Goal: Task Accomplishment & Management: Manage account settings

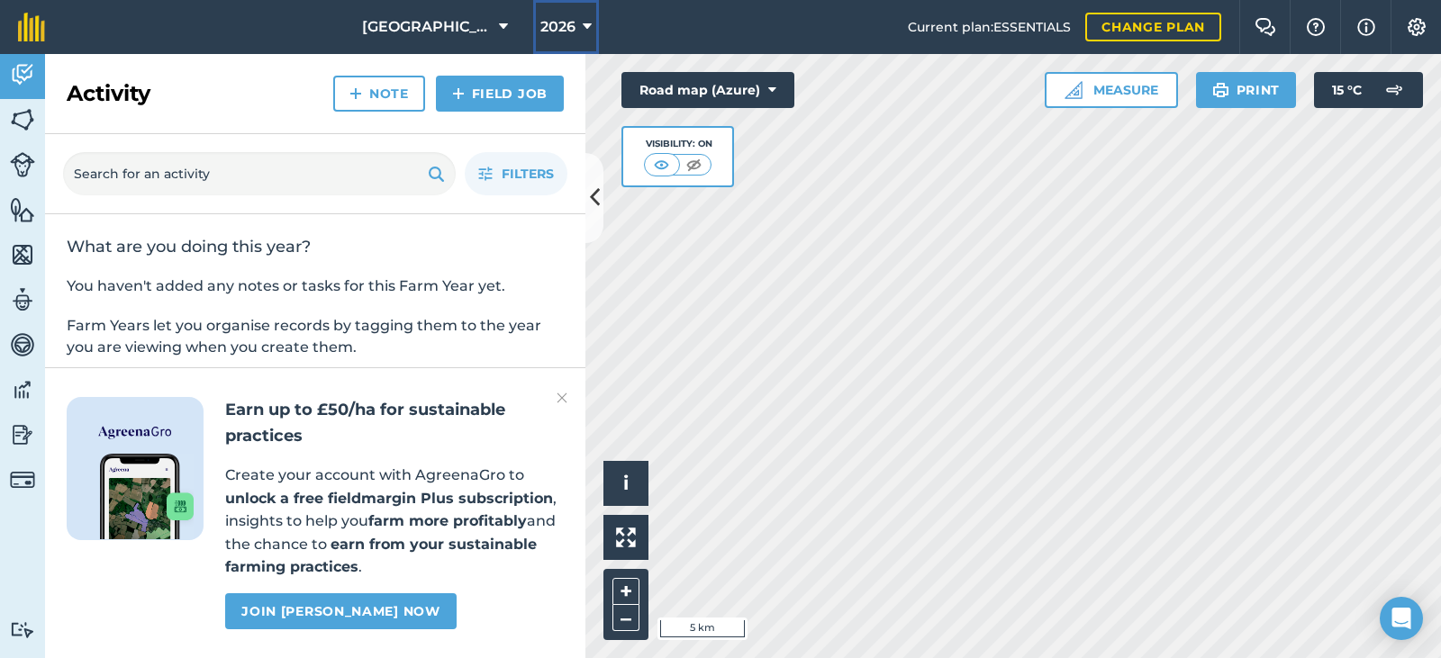
click at [583, 29] on icon at bounding box center [587, 27] width 9 height 22
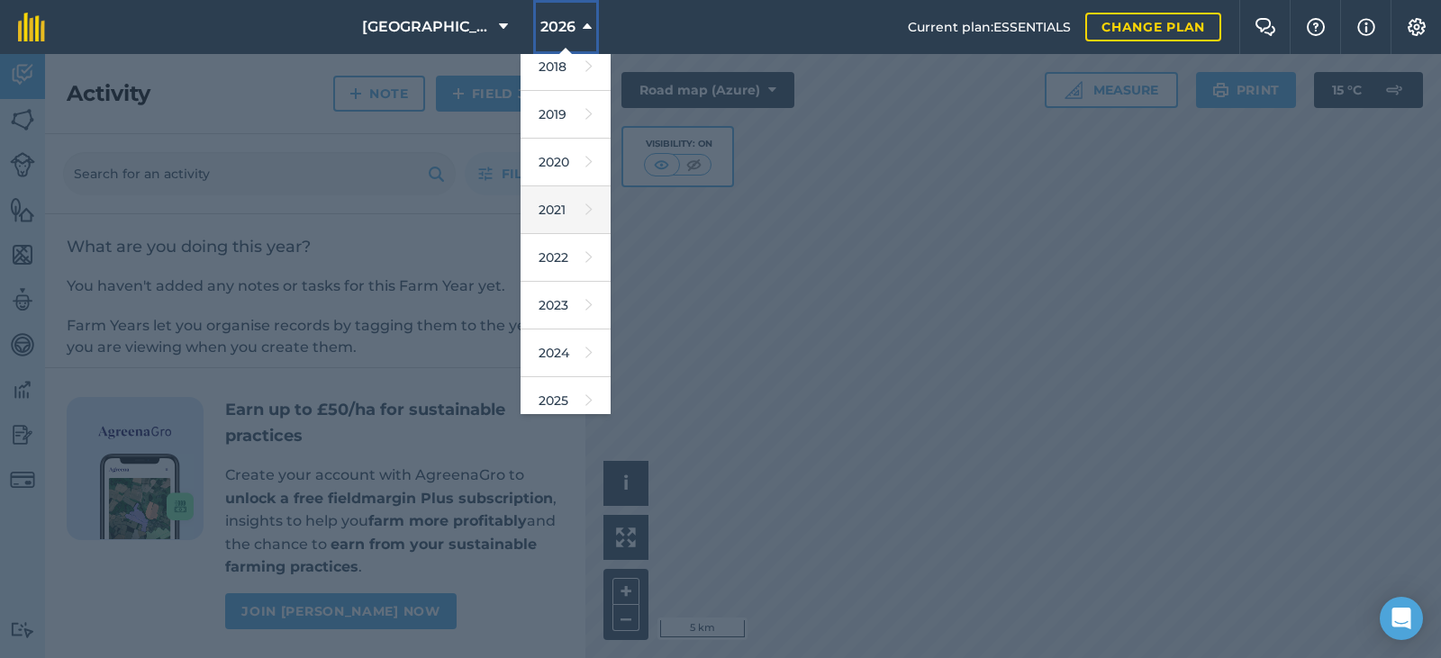
scroll to position [90, 0]
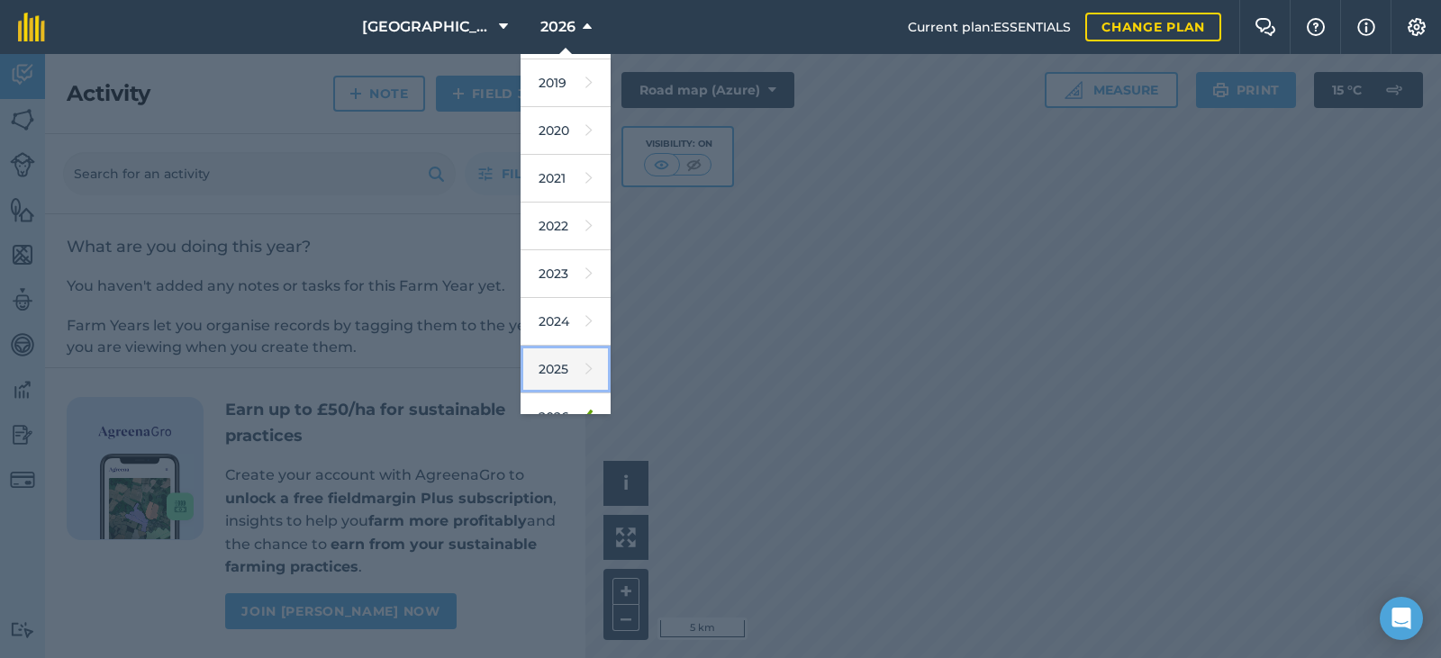
click at [532, 371] on link "2025" at bounding box center [565, 370] width 90 height 48
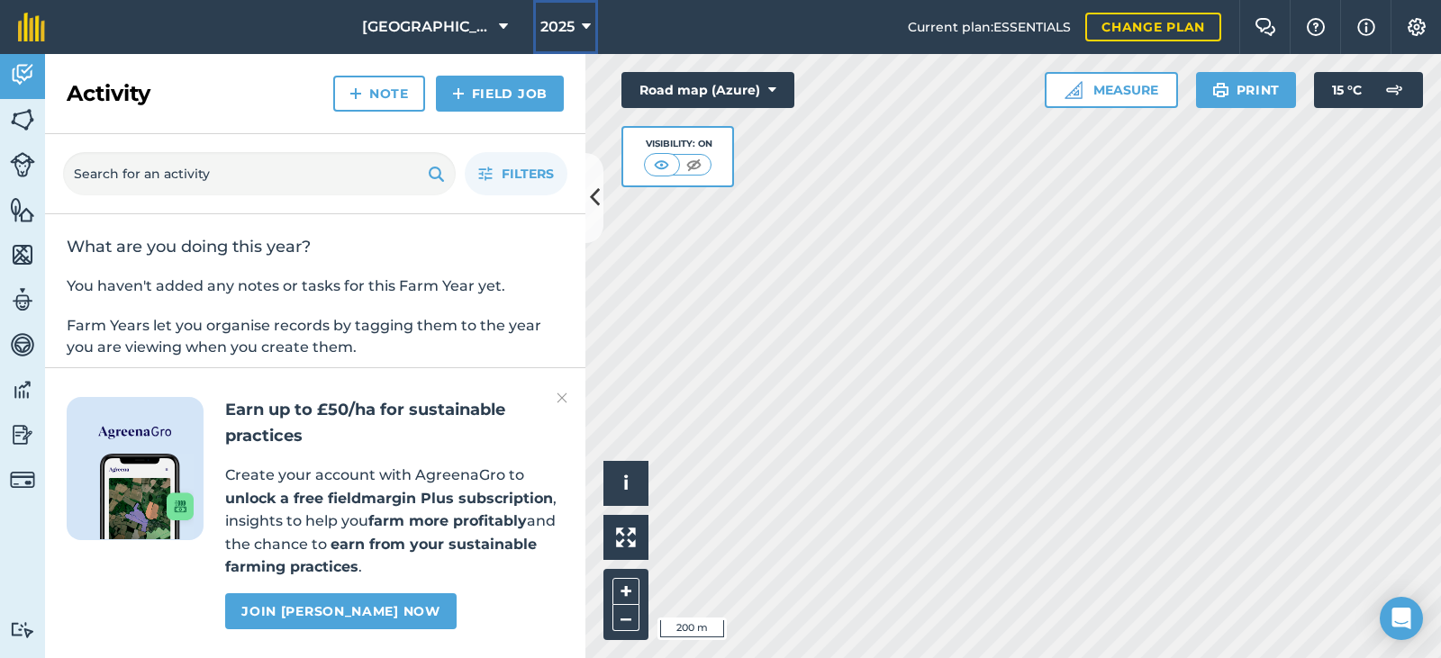
click at [561, 24] on button "2025" at bounding box center [565, 27] width 65 height 54
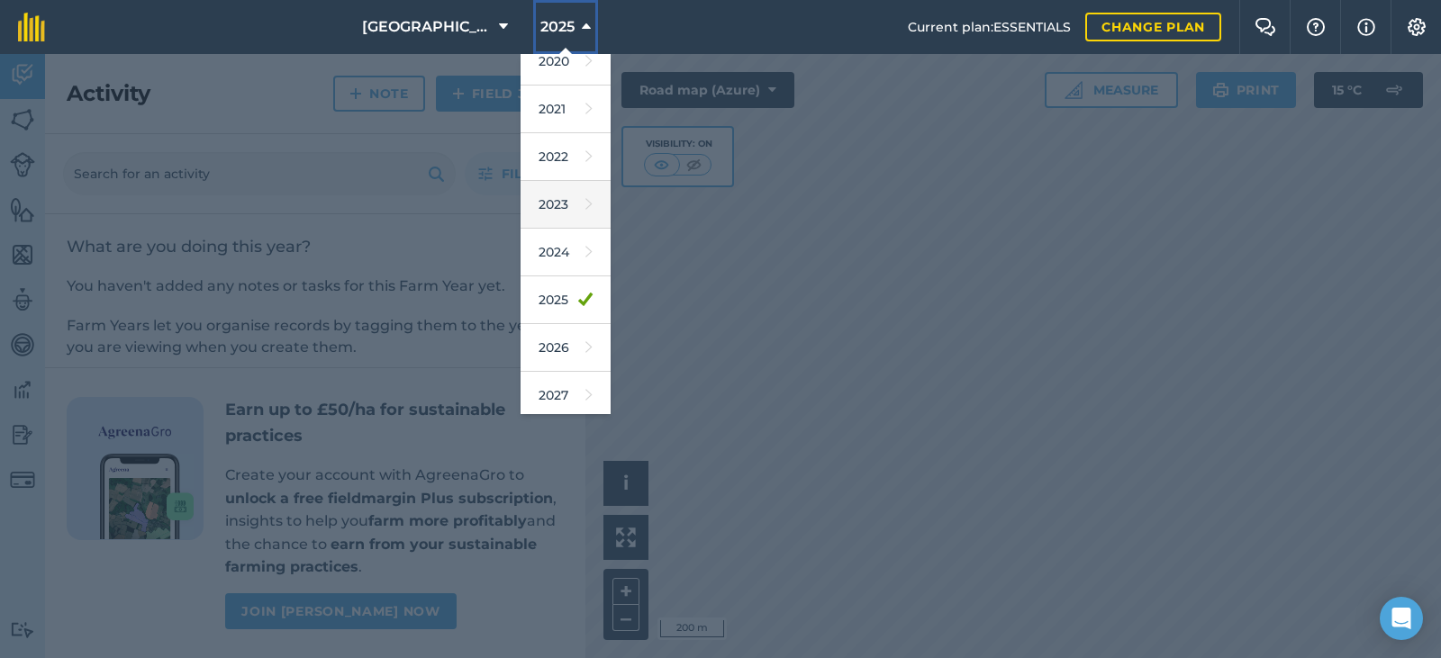
scroll to position [165, 0]
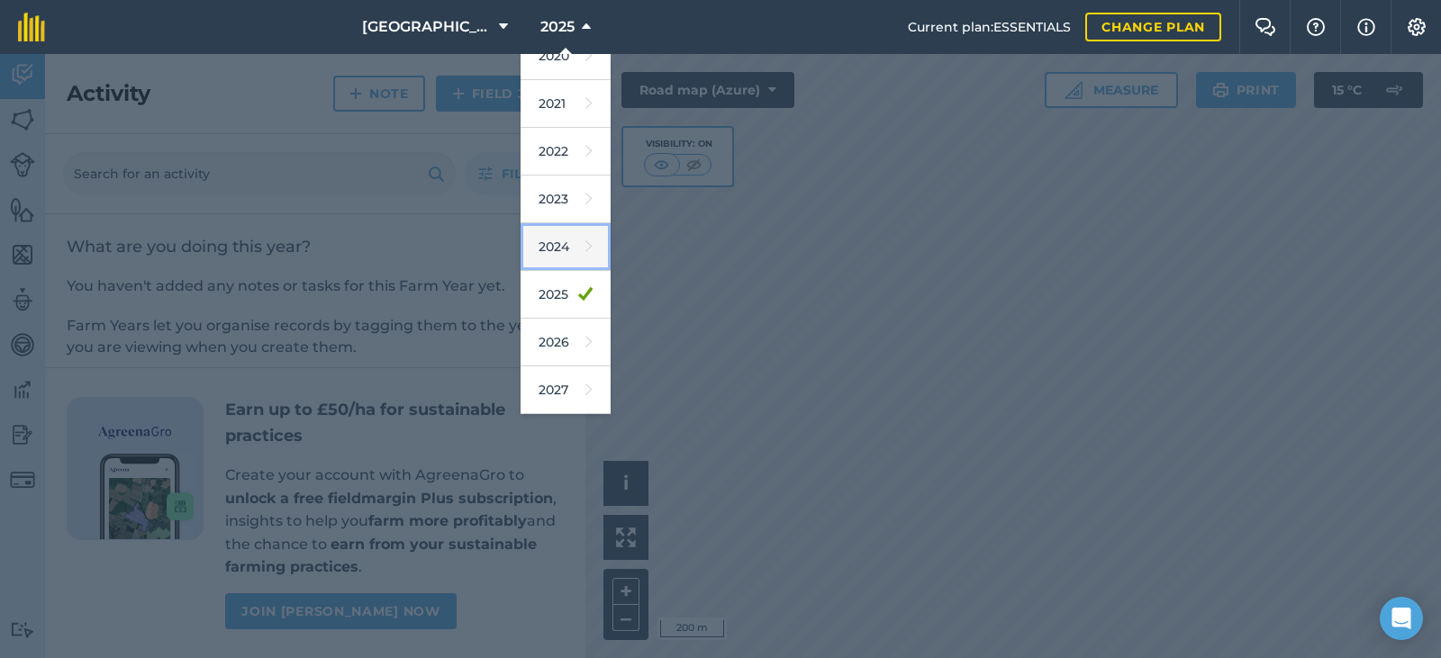
click at [585, 253] on icon at bounding box center [588, 246] width 7 height 25
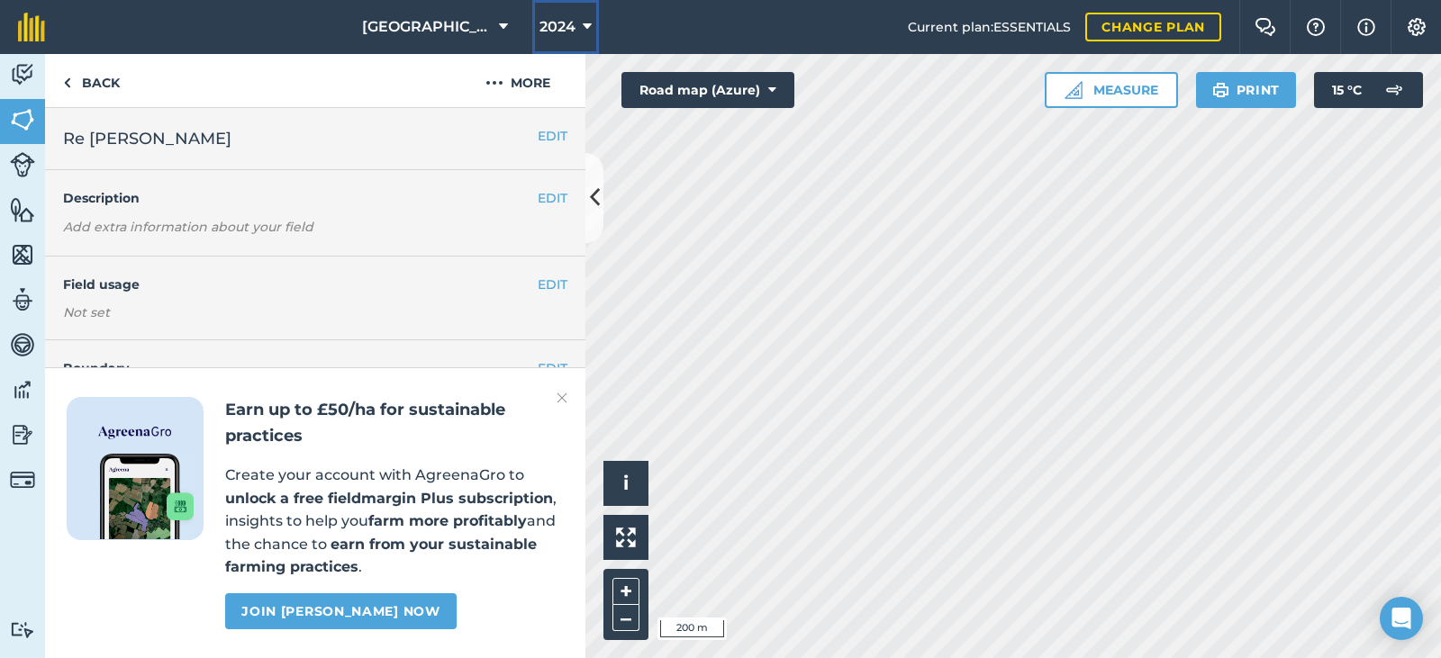
click at [557, 16] on button "2024" at bounding box center [565, 27] width 67 height 54
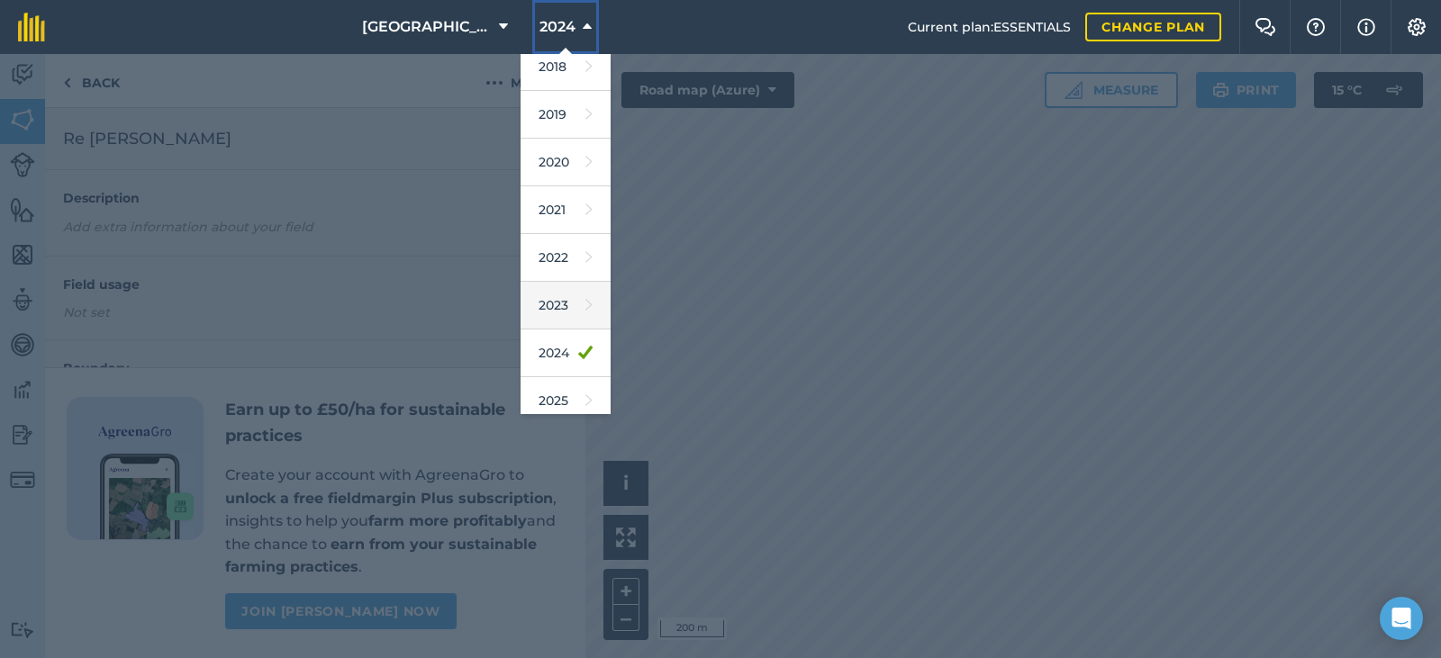
scroll to position [90, 0]
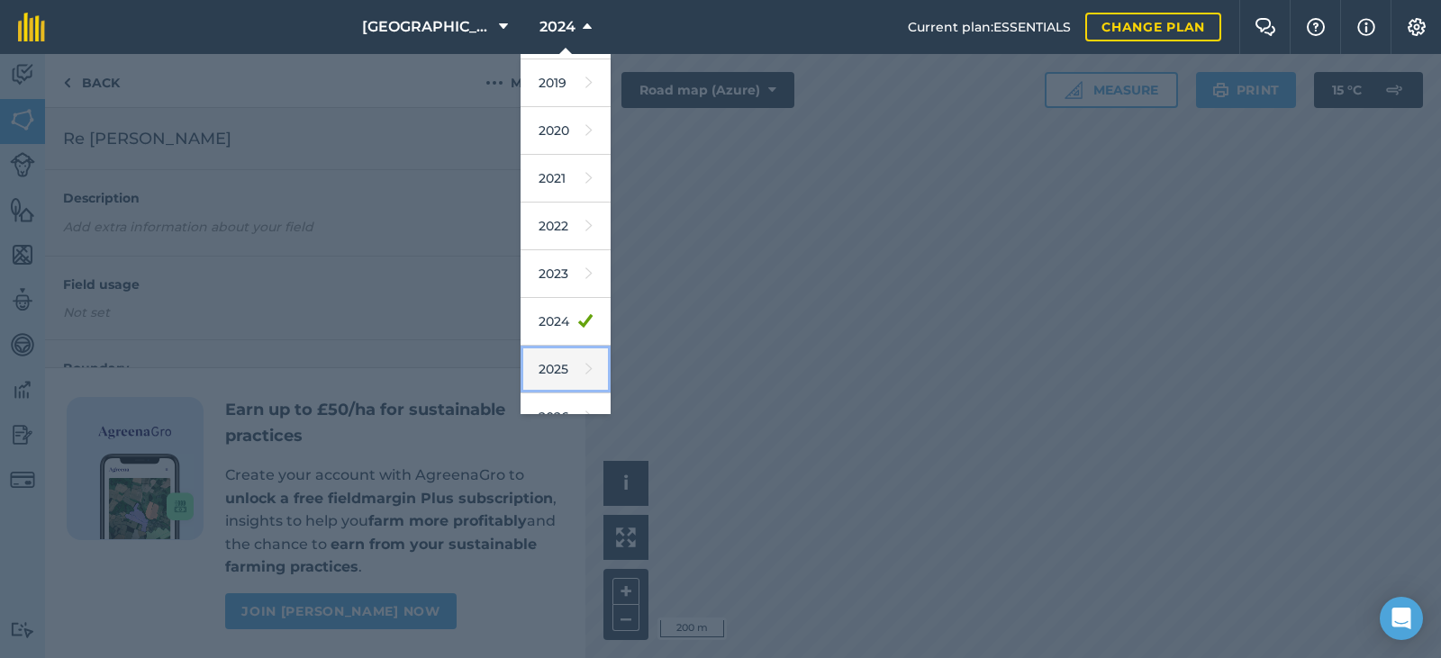
click at [585, 358] on icon at bounding box center [588, 369] width 7 height 25
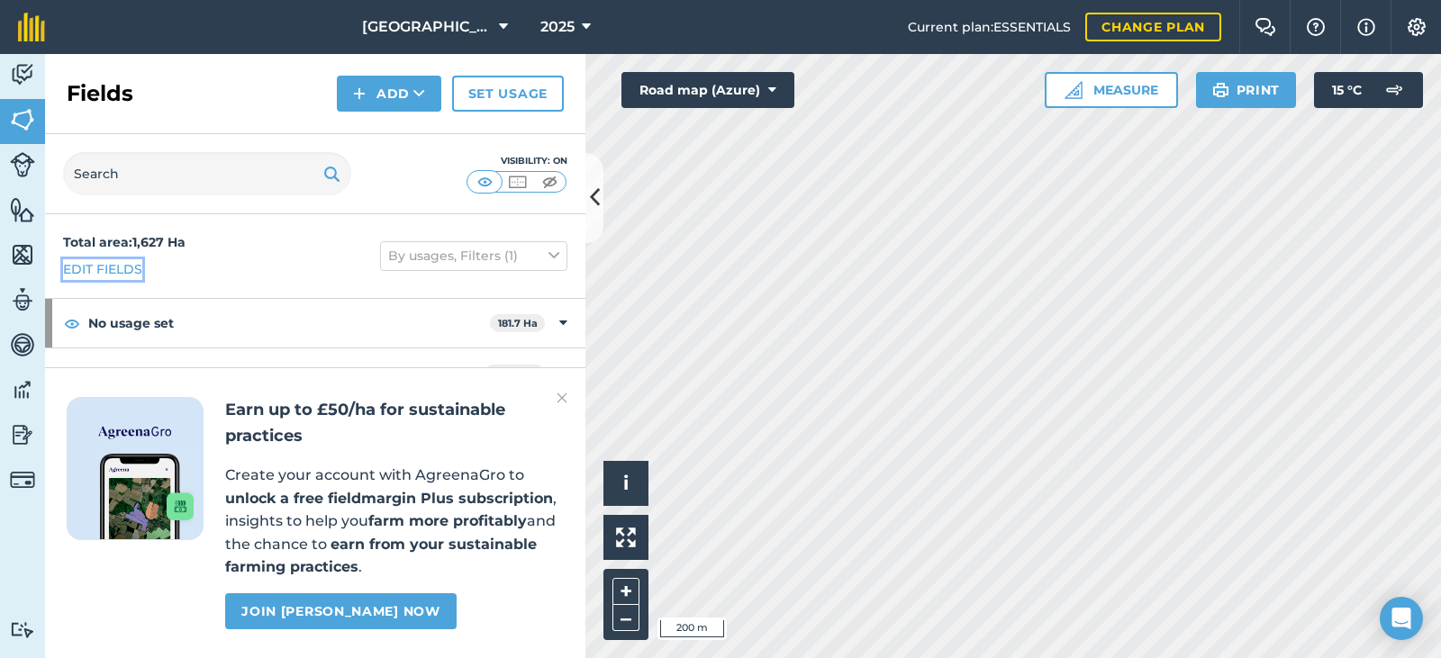
click at [127, 270] on link "Edit fields" at bounding box center [102, 269] width 79 height 20
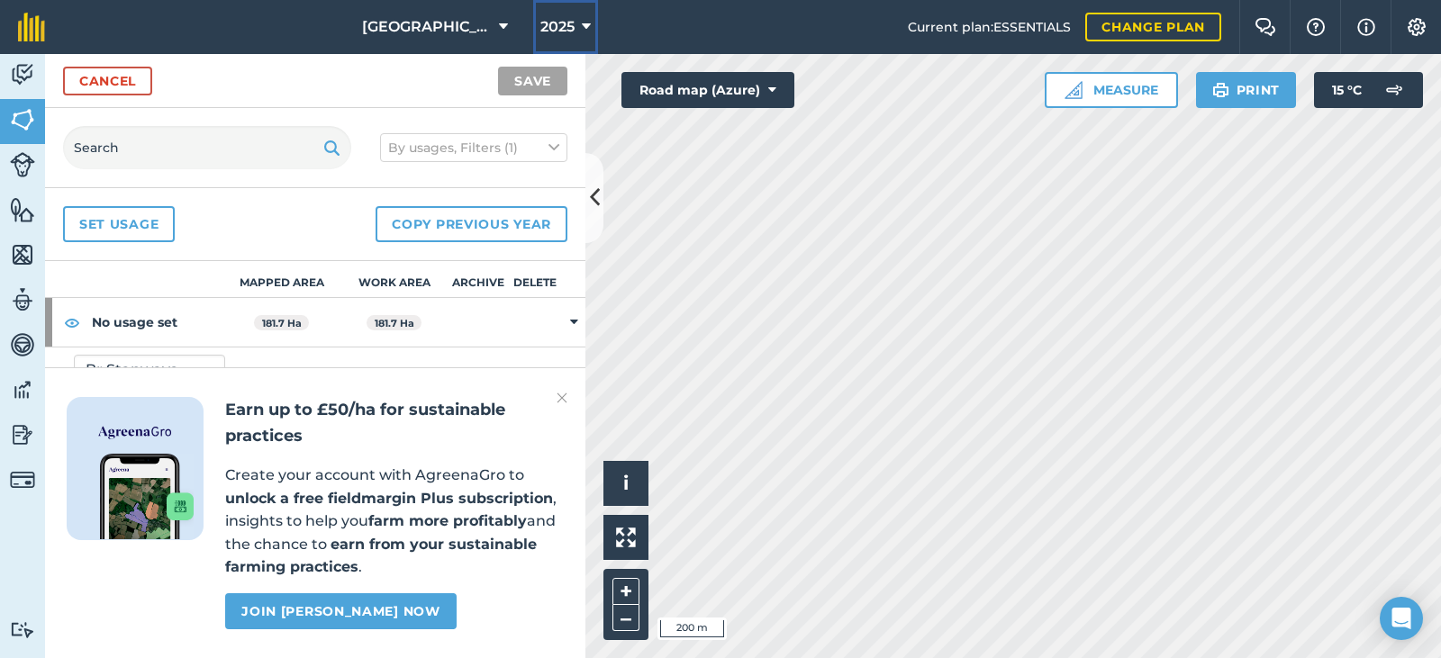
click at [560, 18] on button "2025" at bounding box center [565, 27] width 65 height 54
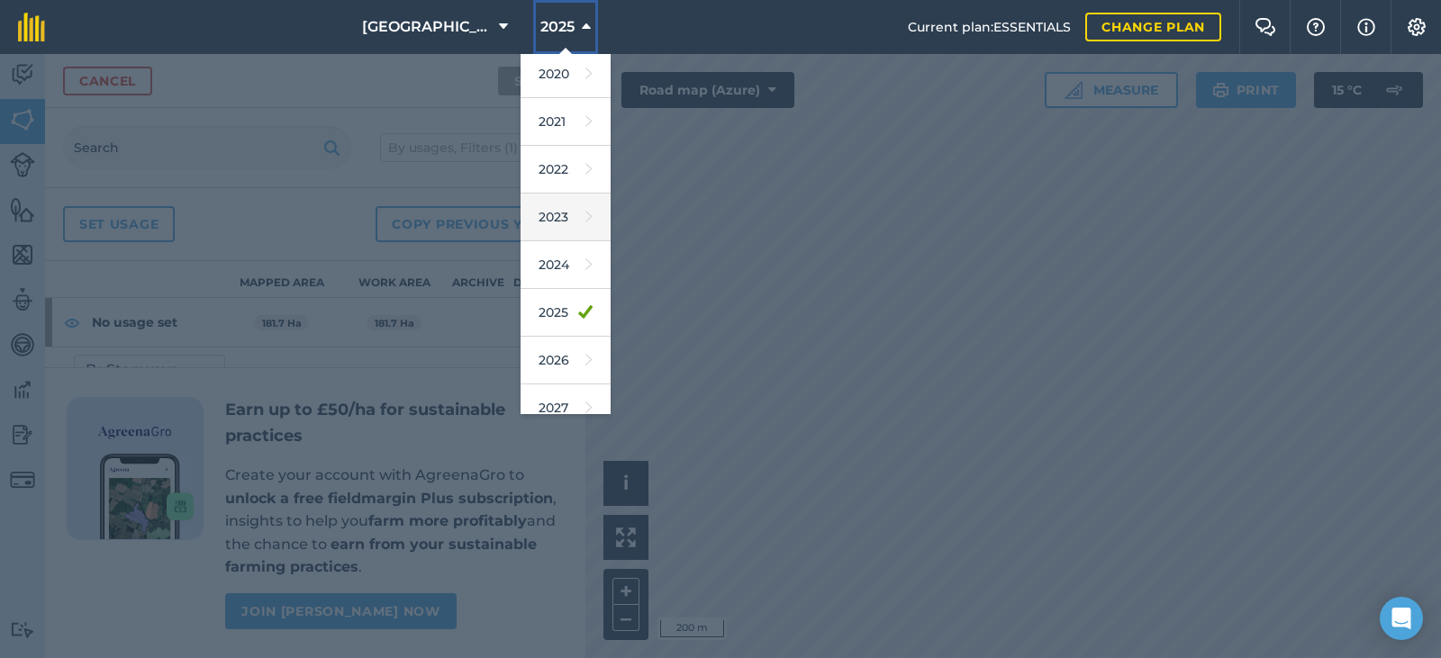
scroll to position [165, 0]
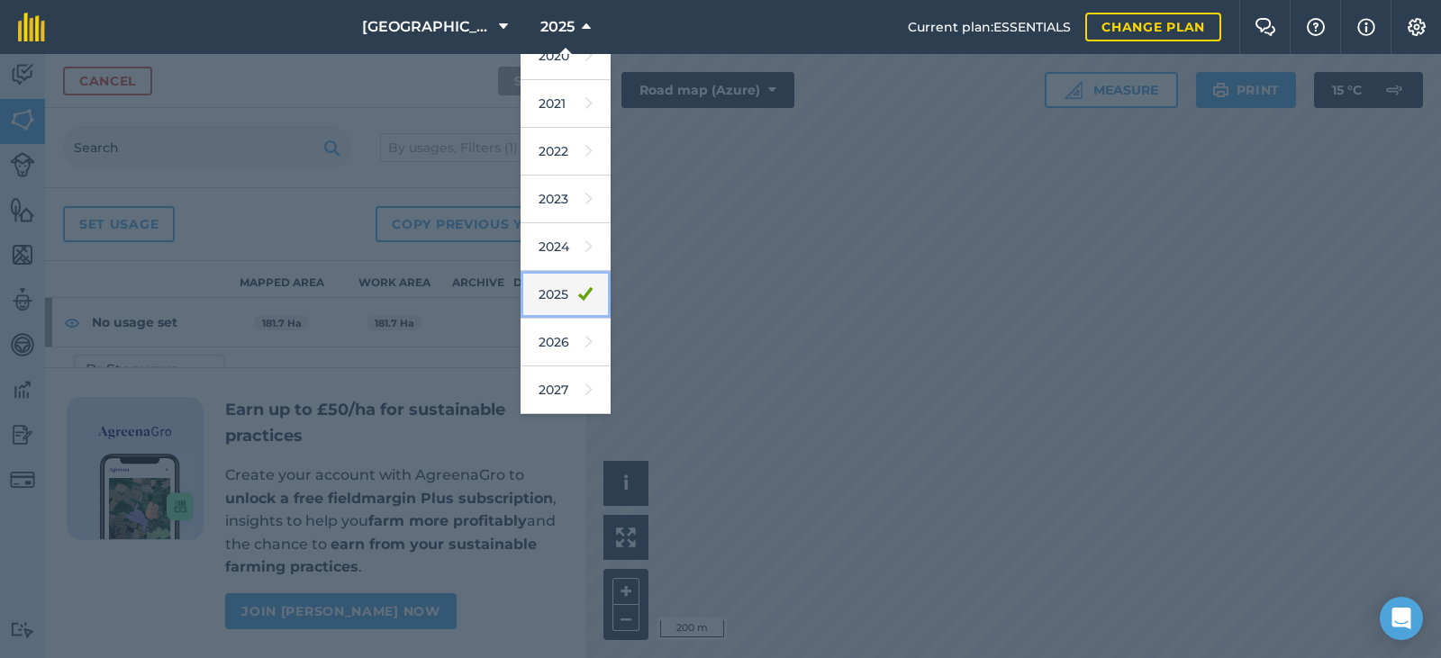
click at [578, 298] on icon at bounding box center [585, 294] width 14 height 25
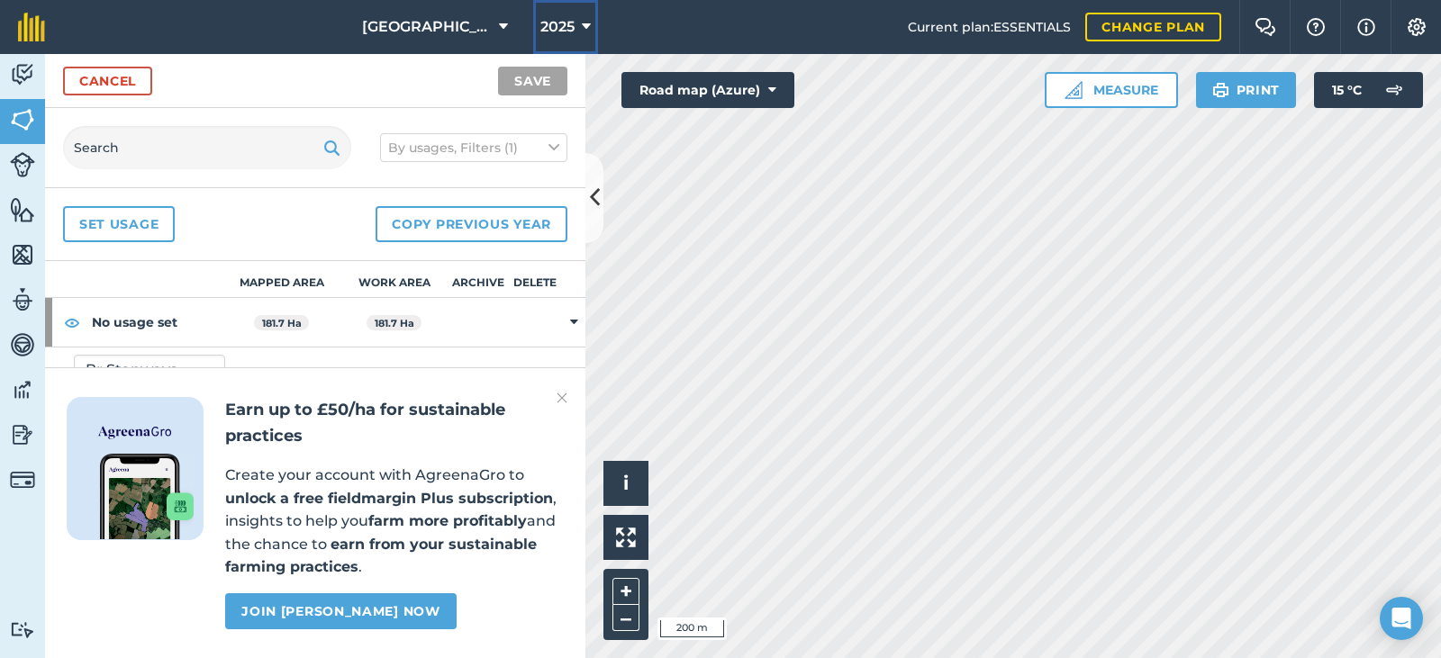
click at [582, 26] on icon at bounding box center [586, 27] width 9 height 22
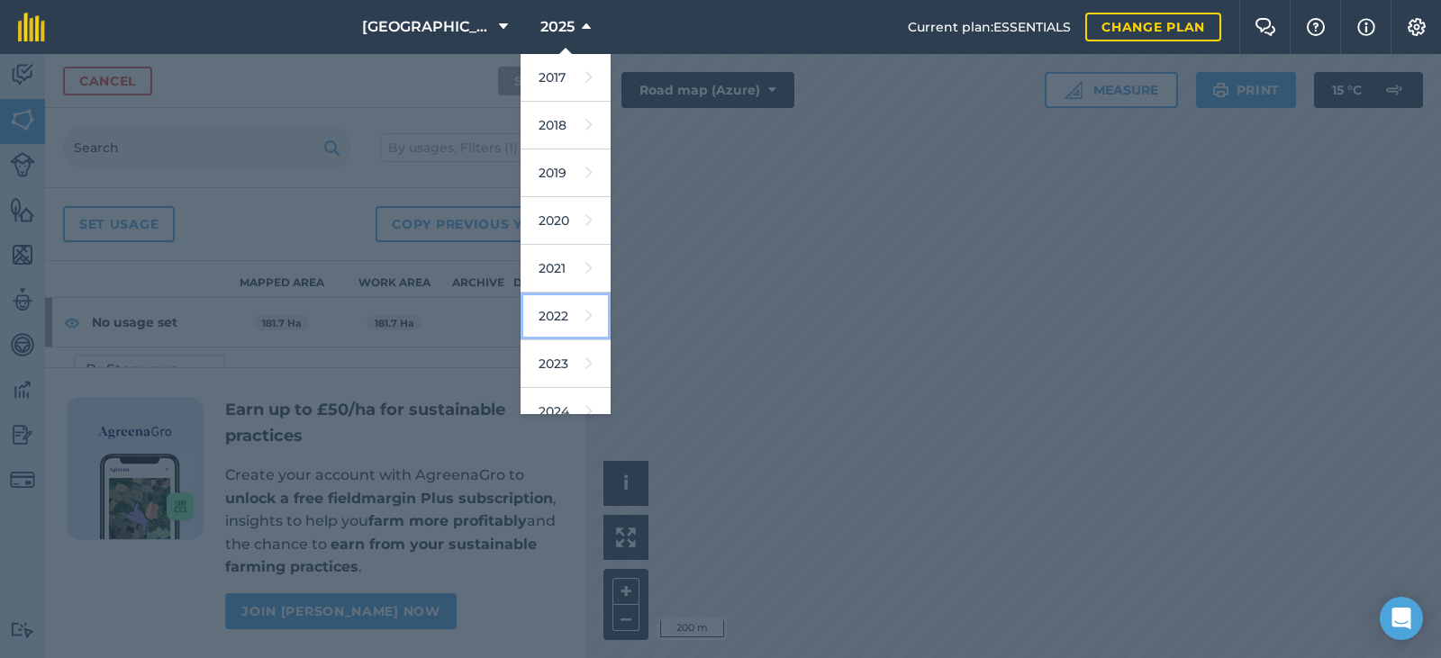
click at [520, 322] on link "2022" at bounding box center [565, 317] width 90 height 48
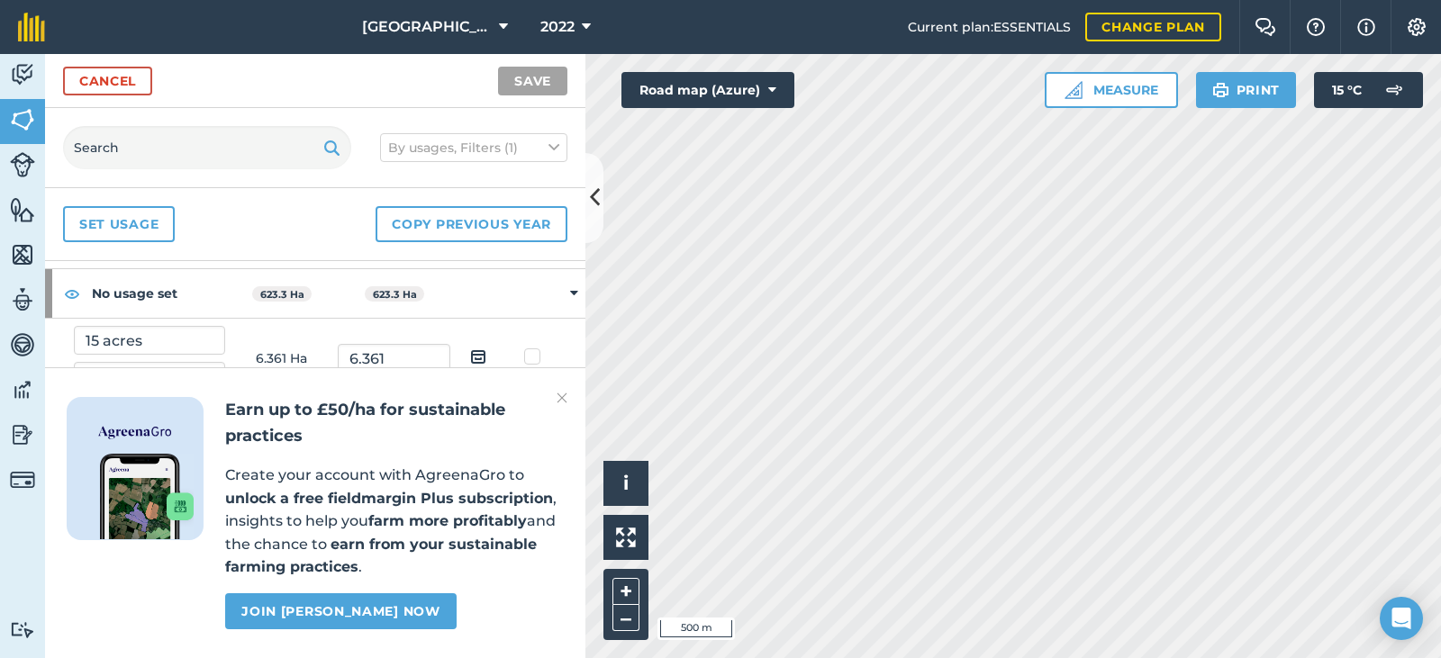
scroll to position [0, 0]
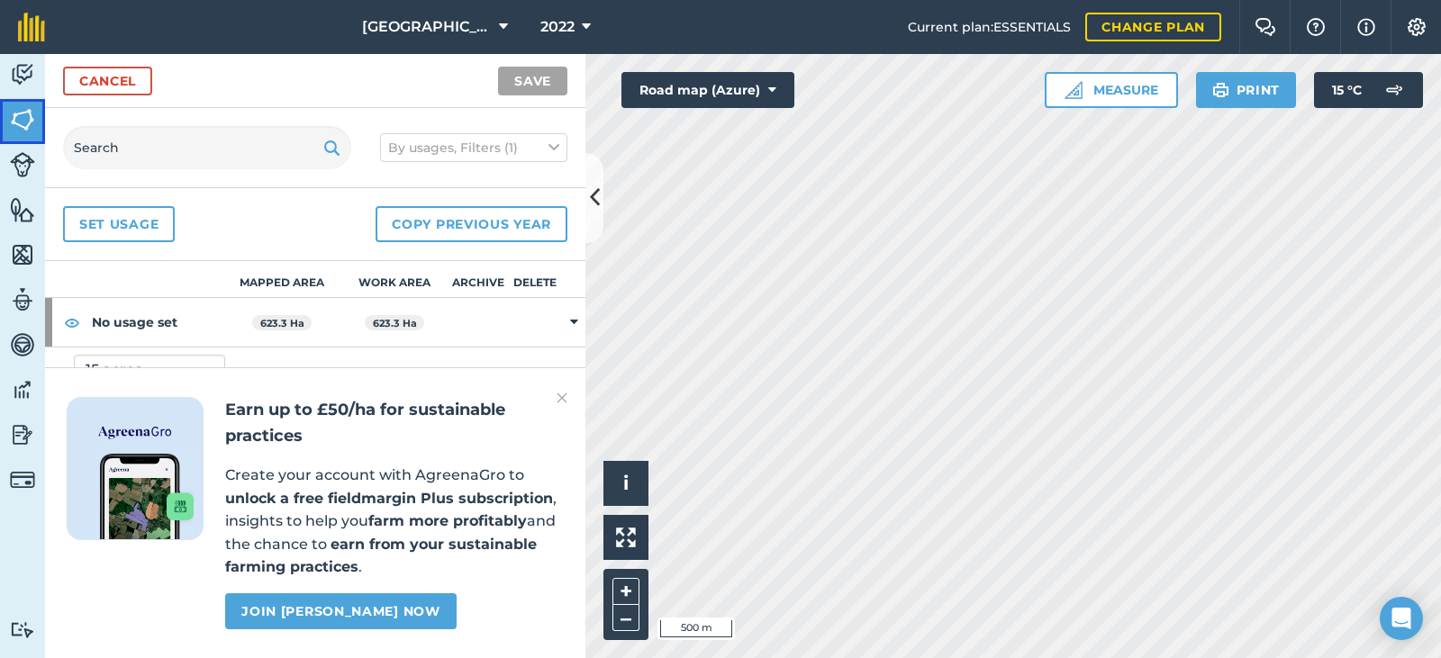
click at [17, 122] on img at bounding box center [22, 119] width 25 height 27
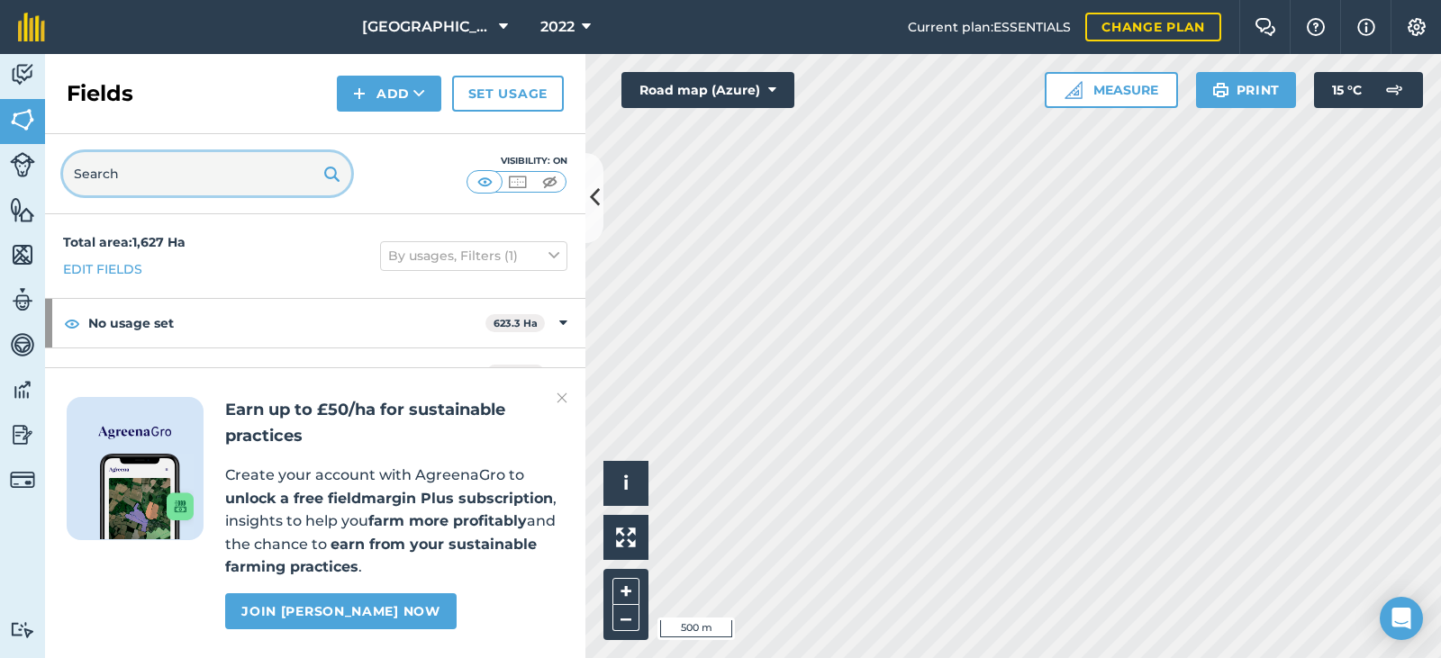
click at [99, 174] on input "text" at bounding box center [207, 173] width 288 height 43
type input "hagbush"
click at [474, 186] on button at bounding box center [484, 182] width 32 height 20
click at [5, 208] on link "Features" at bounding box center [22, 211] width 45 height 45
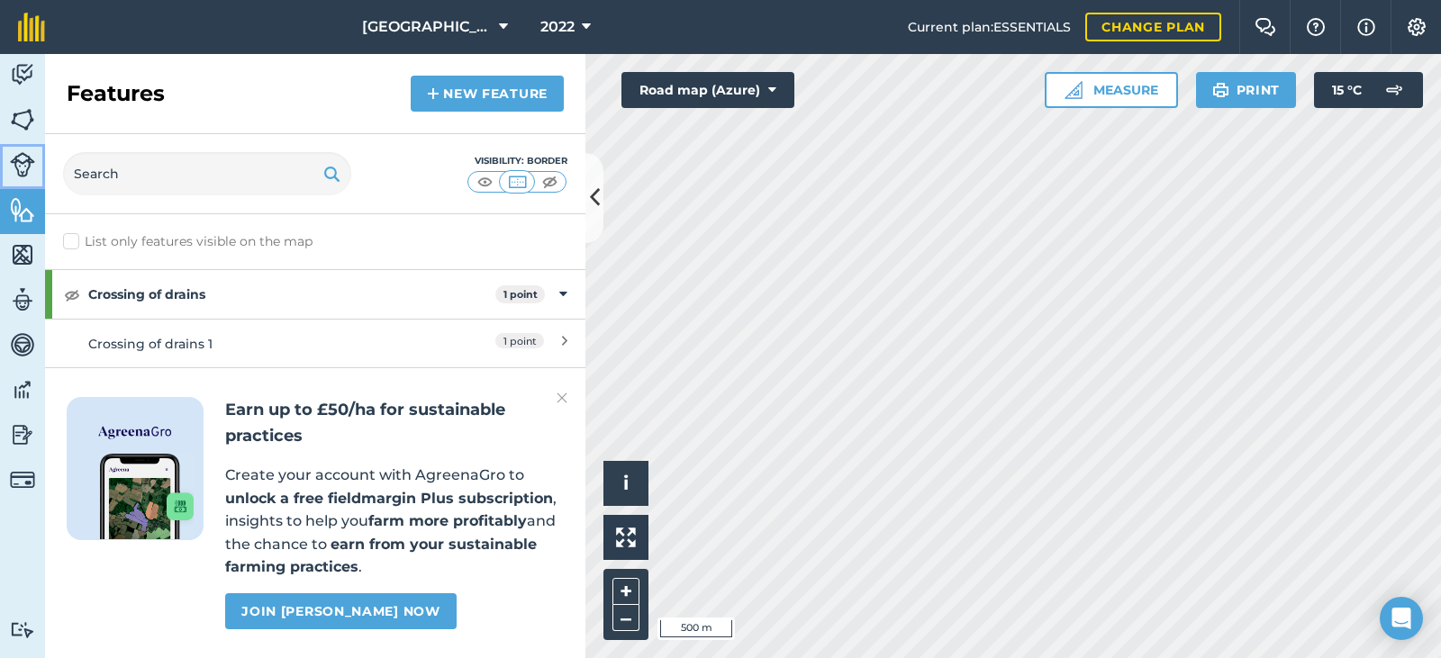
click at [23, 176] on img at bounding box center [22, 164] width 25 height 25
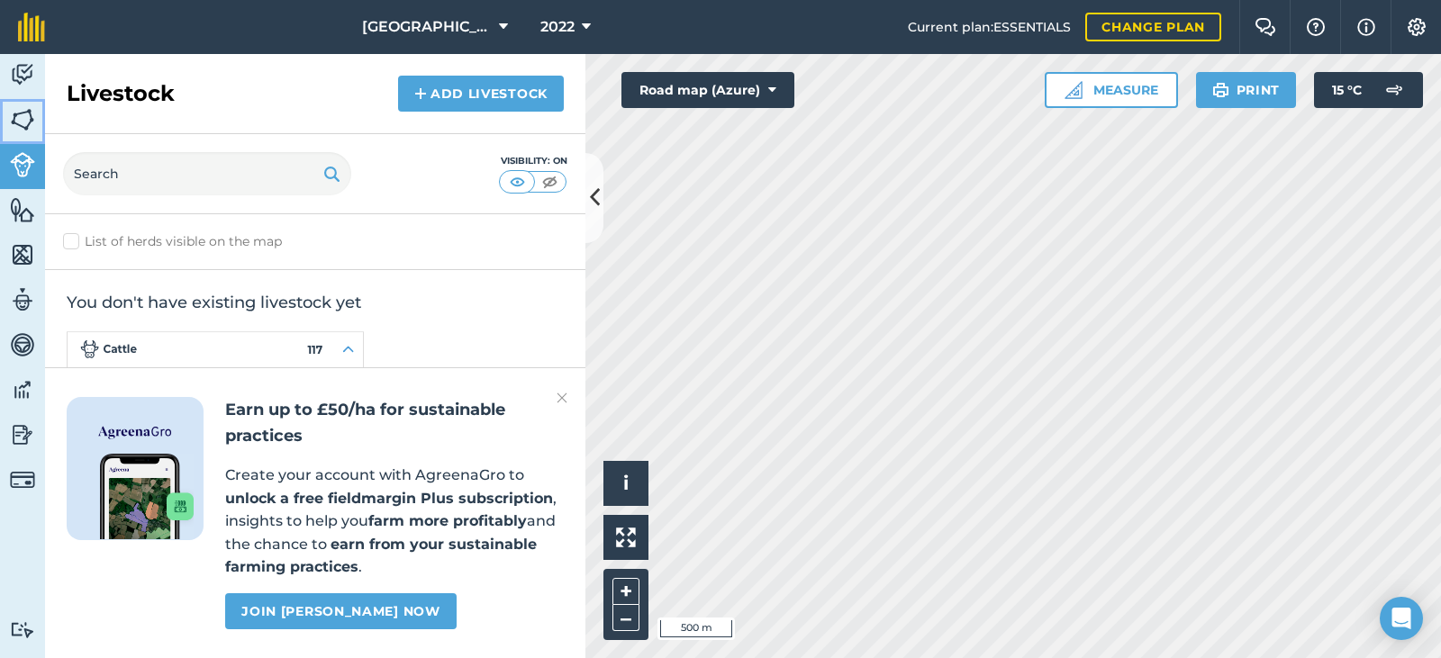
click at [10, 130] on img at bounding box center [22, 119] width 25 height 27
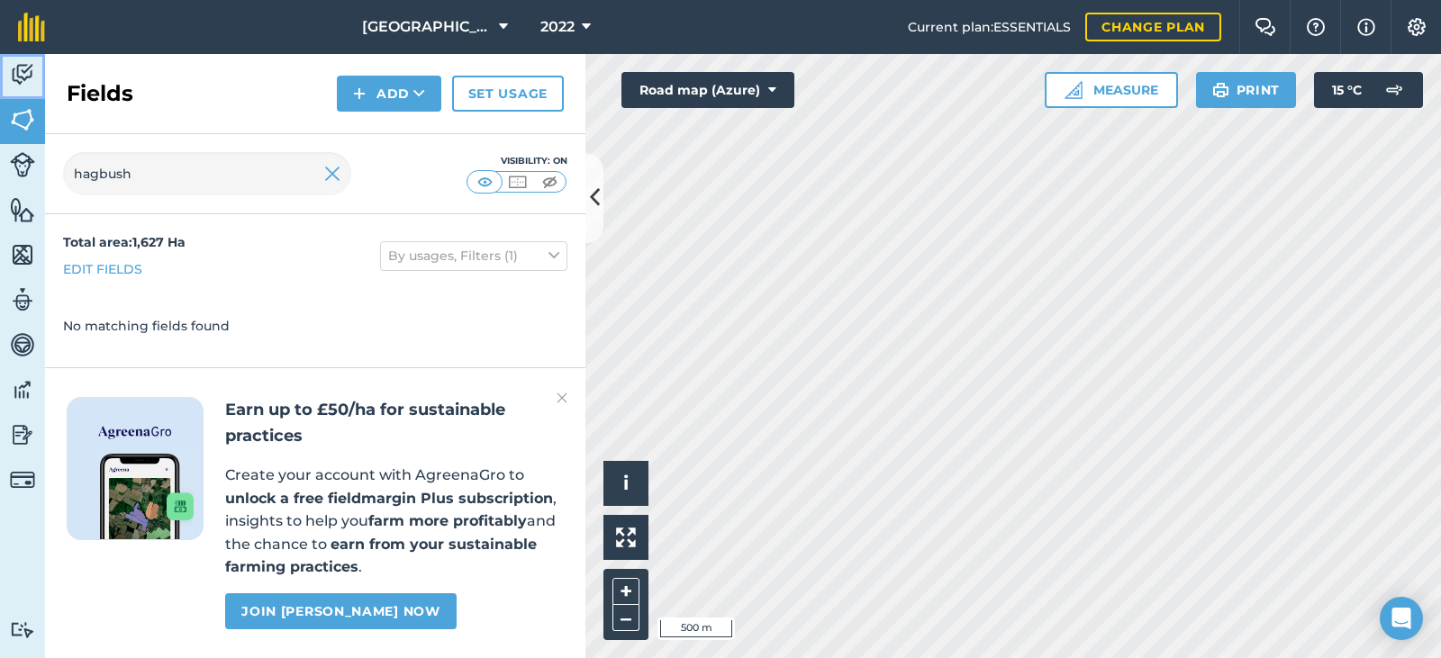
click at [9, 78] on link "Activity" at bounding box center [22, 76] width 45 height 45
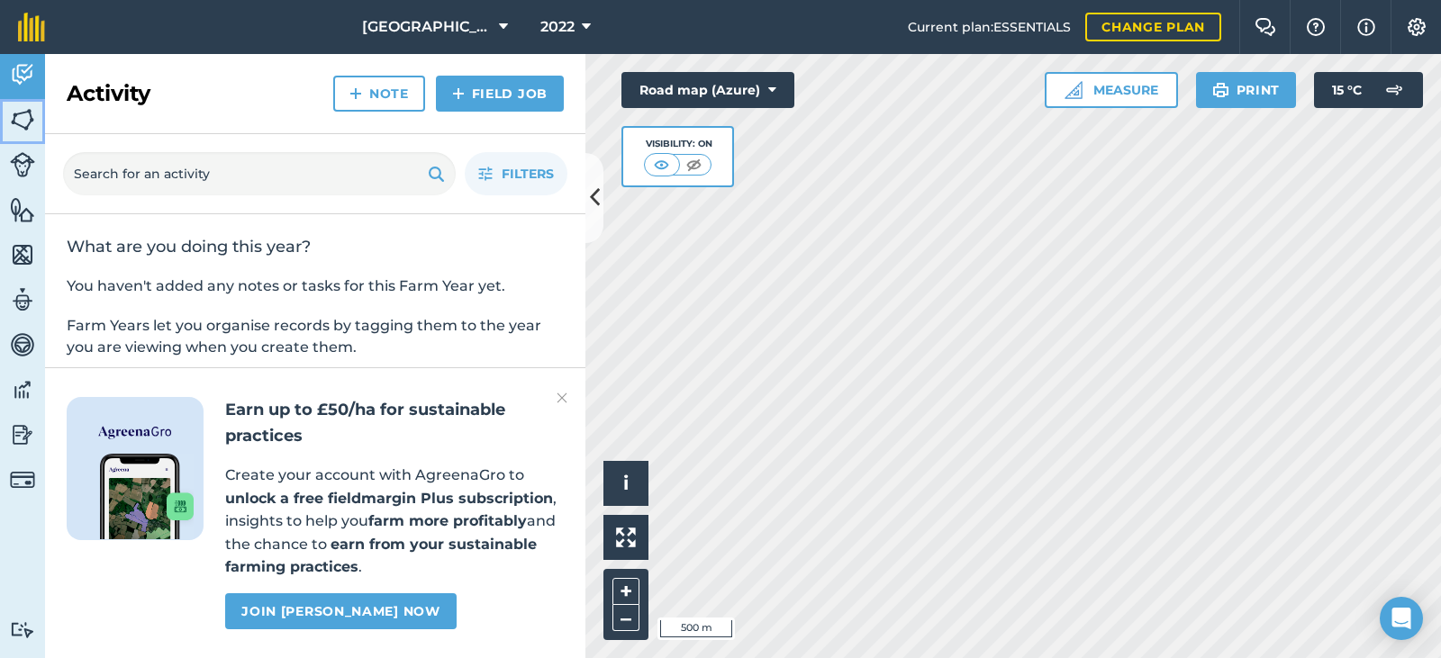
click at [17, 139] on link "Fields" at bounding box center [22, 121] width 45 height 45
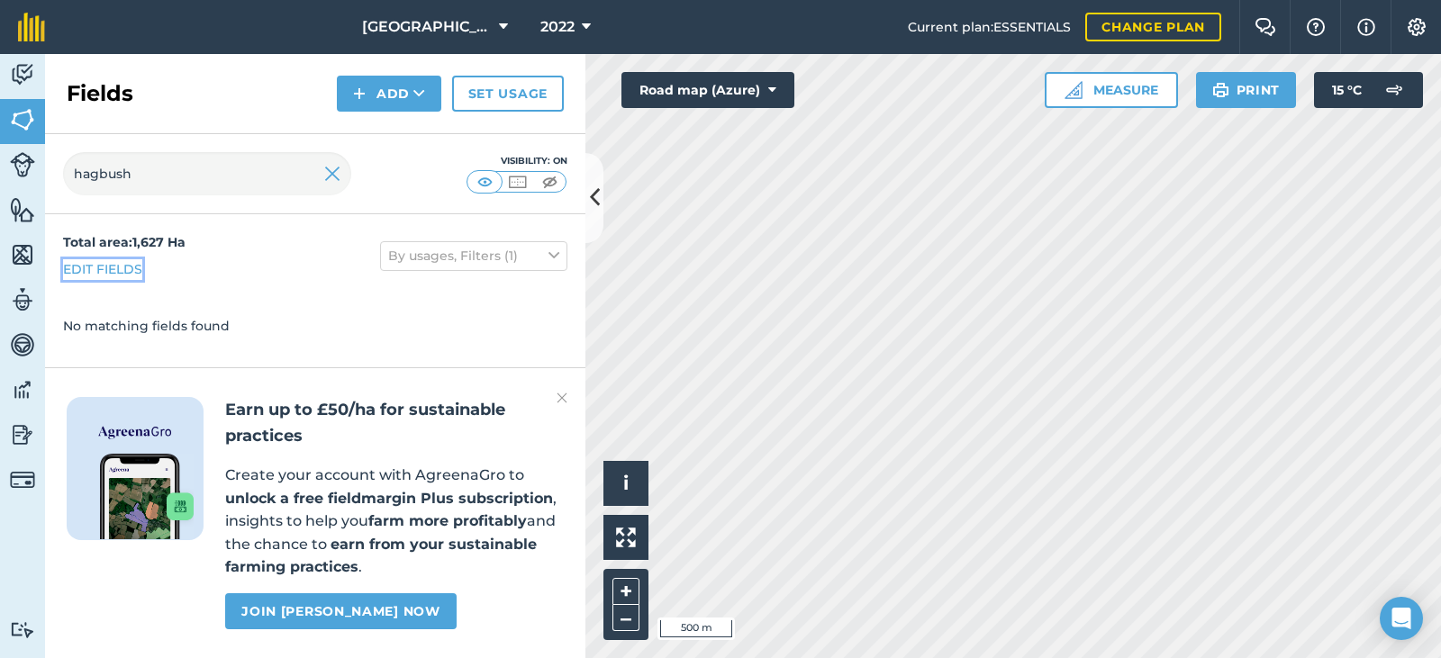
click at [128, 270] on link "Edit fields" at bounding box center [102, 269] width 79 height 20
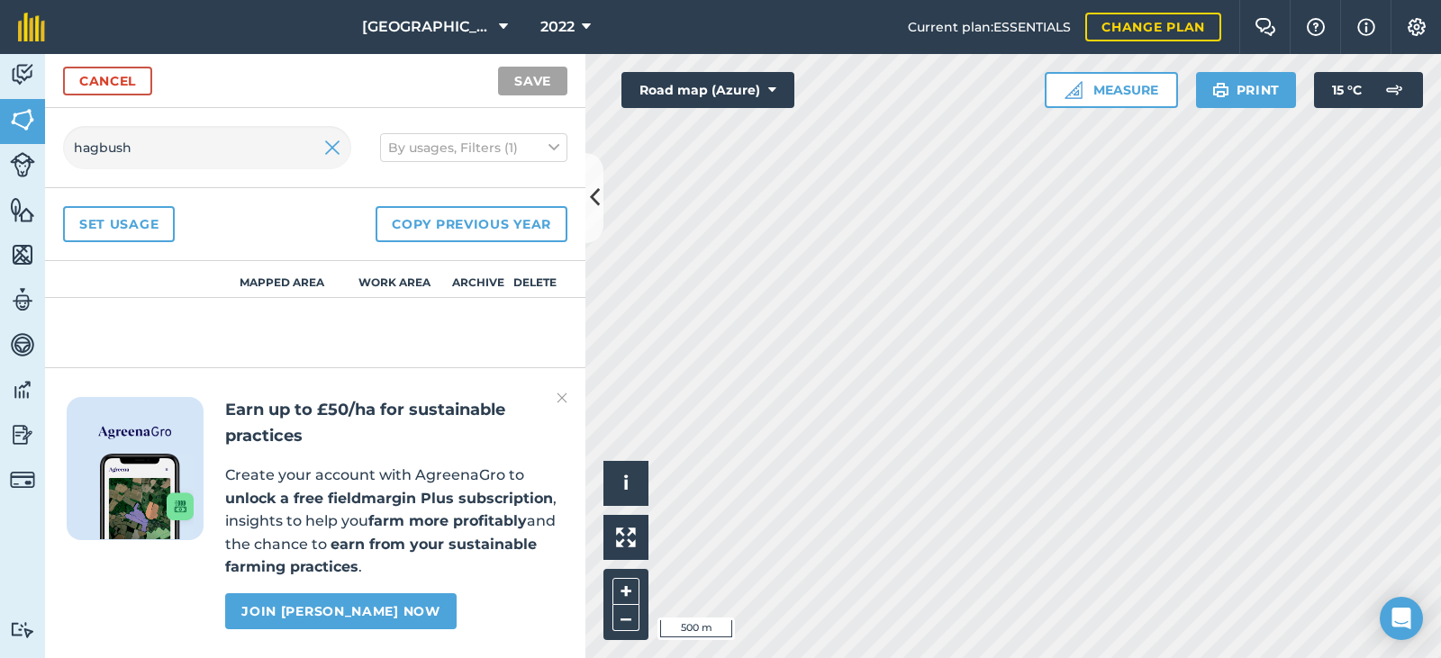
click at [562, 402] on img at bounding box center [561, 398] width 11 height 22
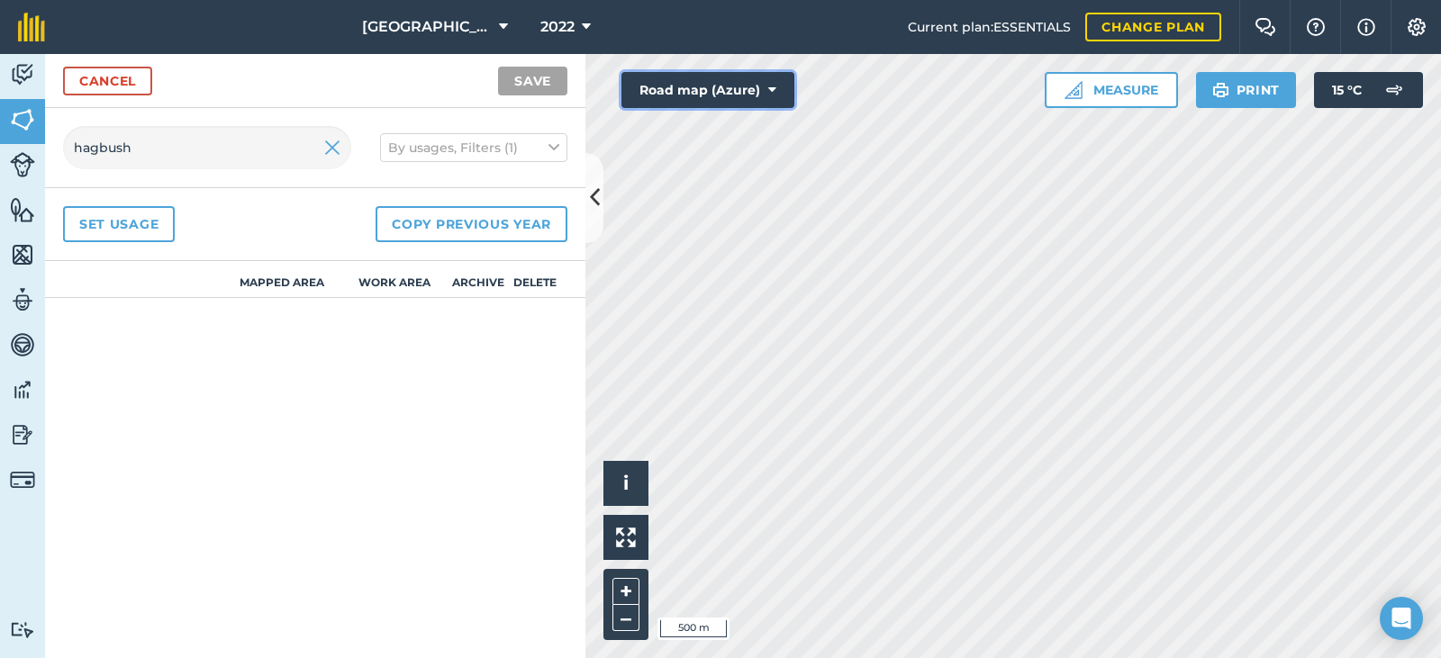
click at [767, 86] on button "Road map (Azure)" at bounding box center [707, 90] width 173 height 36
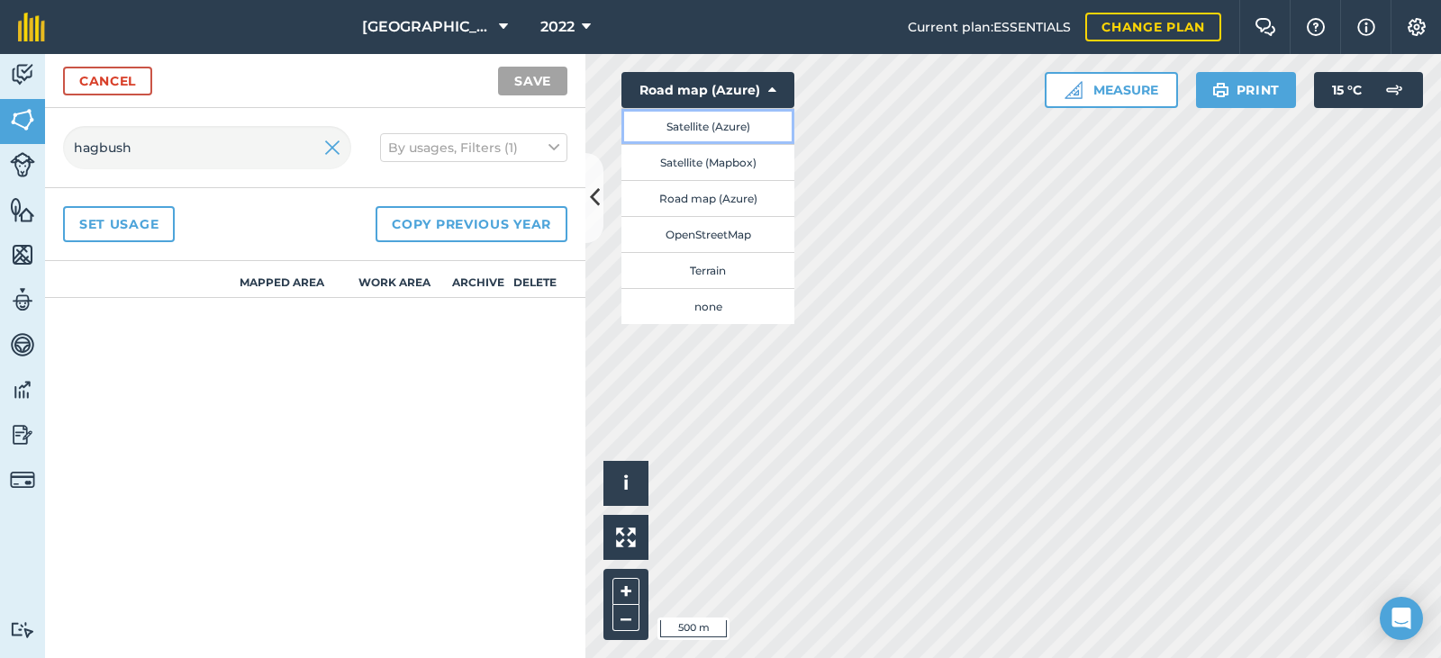
click at [719, 133] on button "Satellite (Azure)" at bounding box center [707, 126] width 173 height 36
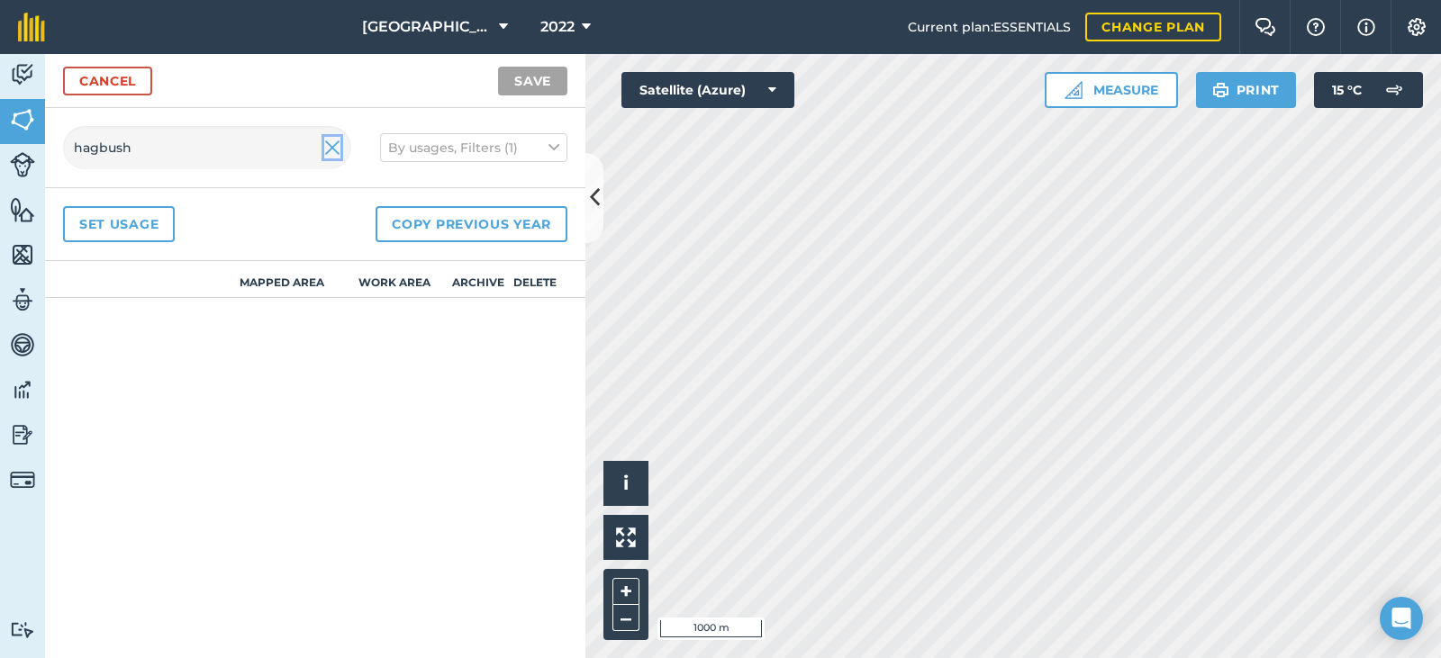
click at [334, 151] on img at bounding box center [332, 148] width 16 height 22
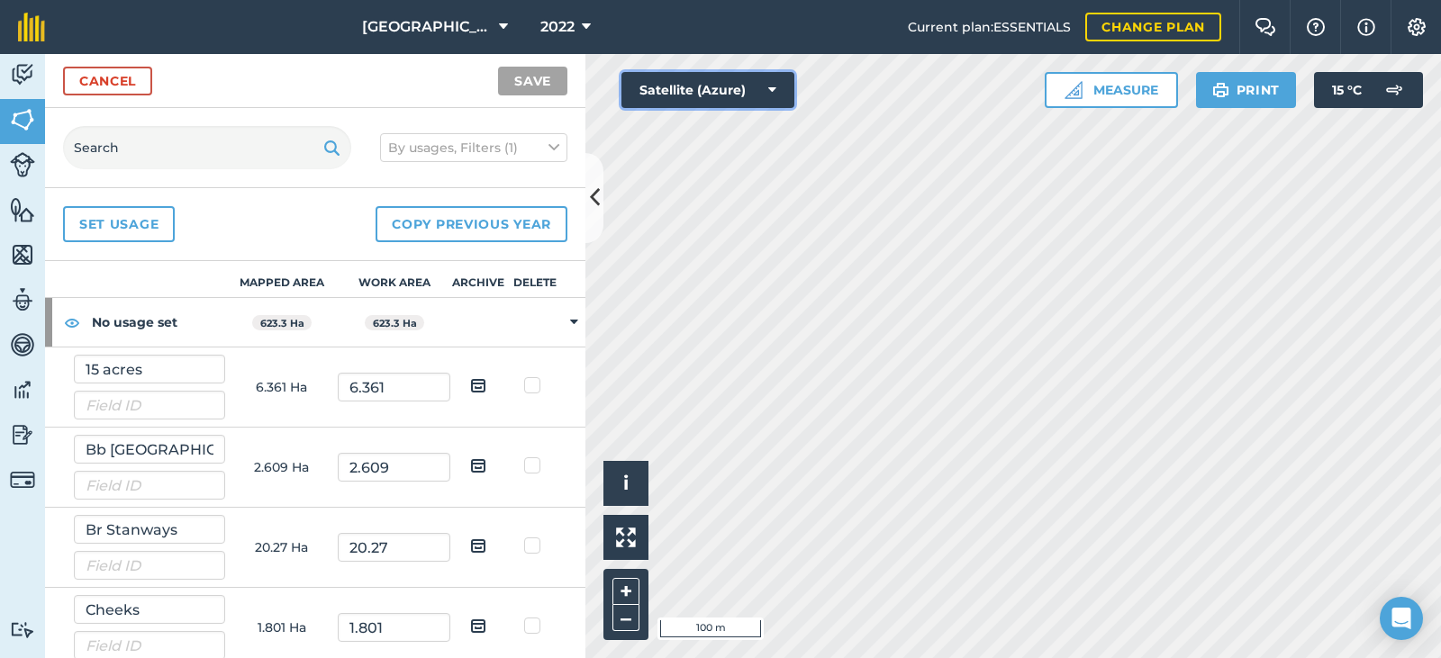
click at [778, 98] on button "Satellite (Azure)" at bounding box center [707, 90] width 173 height 36
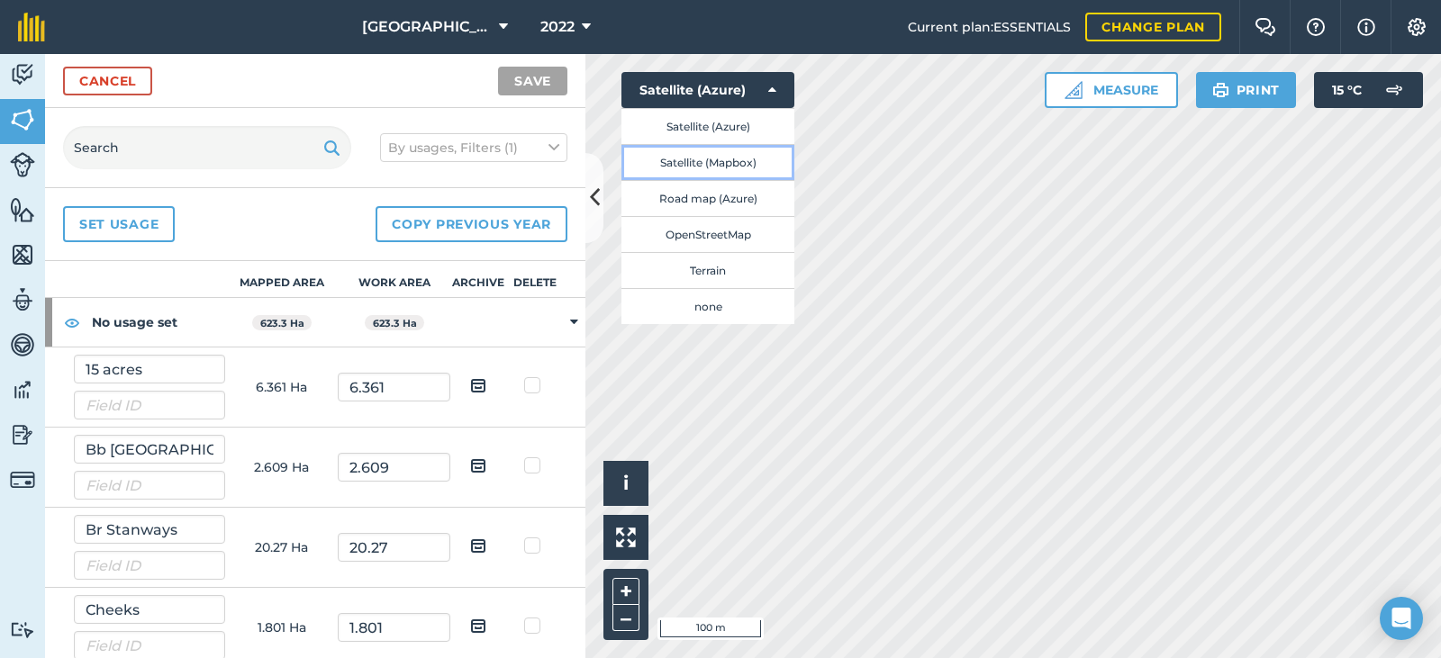
click at [734, 167] on button "Satellite (Mapbox)" at bounding box center [707, 162] width 173 height 36
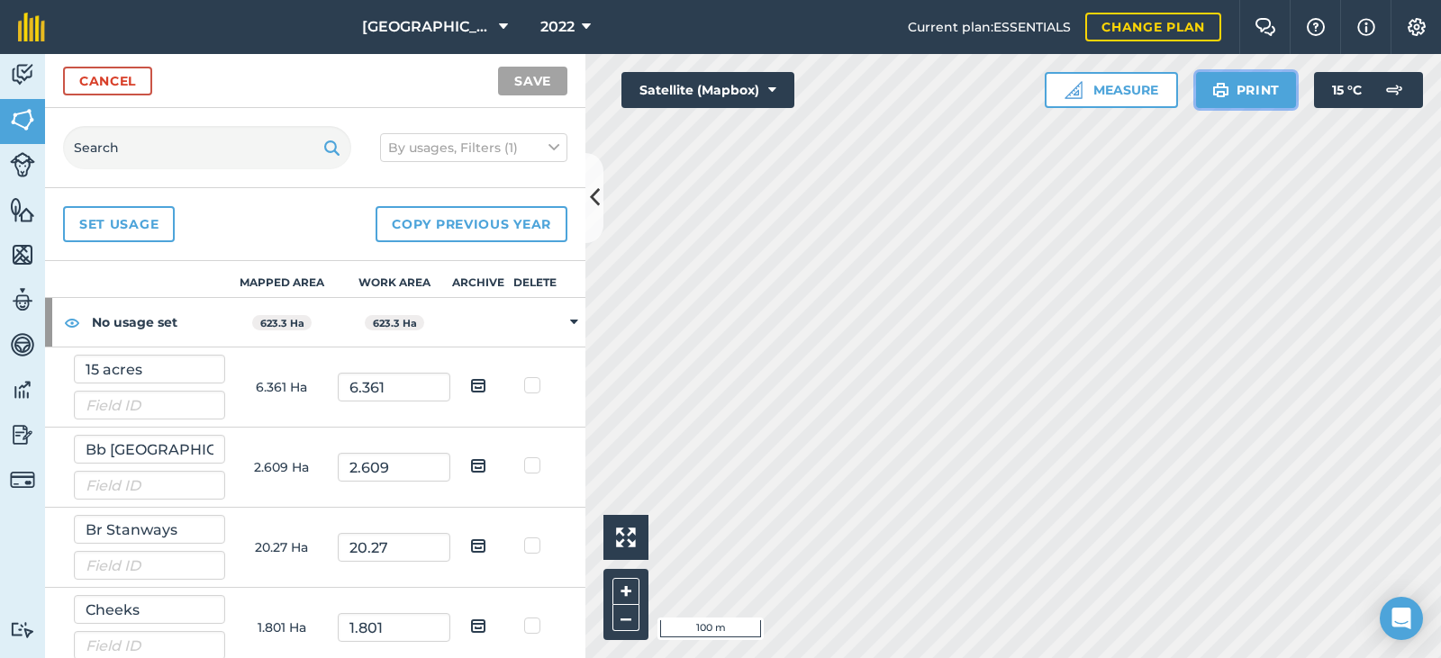
click at [1255, 90] on button "Print" at bounding box center [1246, 90] width 101 height 36
click at [543, 35] on button "2022" at bounding box center [565, 27] width 65 height 54
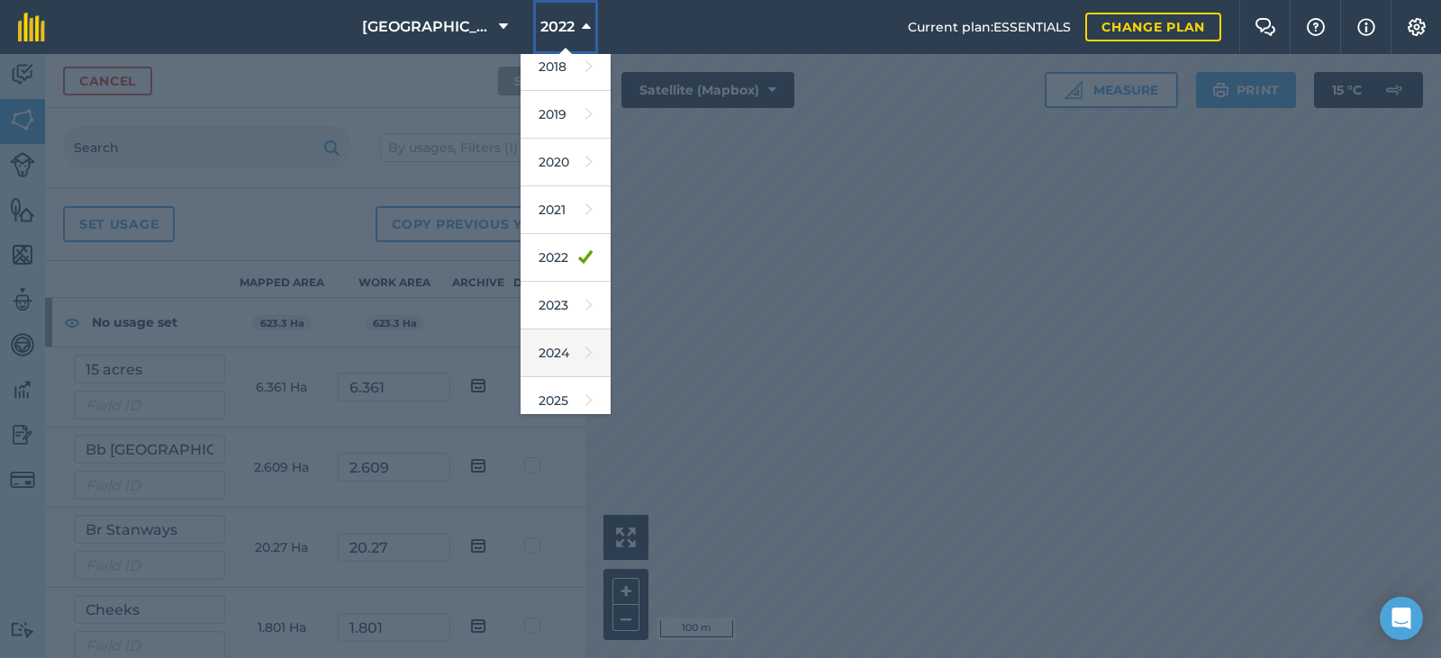
scroll to position [90, 0]
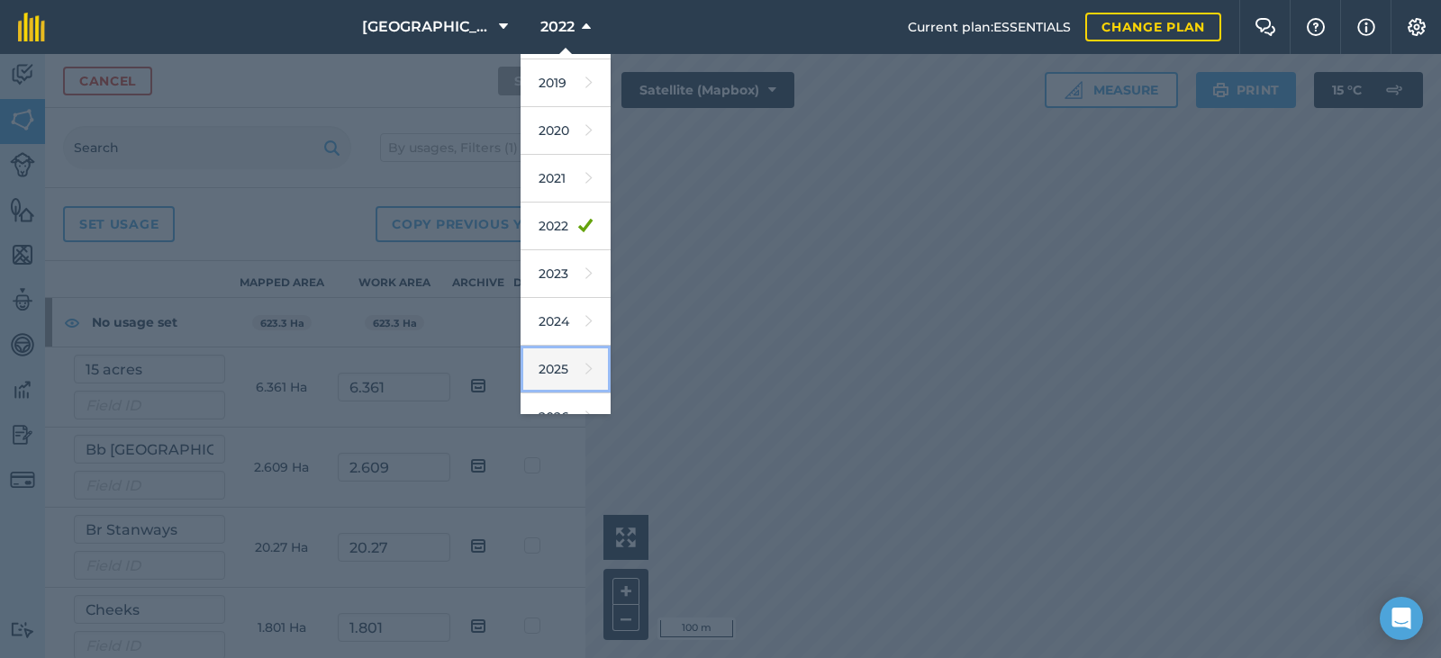
click at [528, 381] on link "2025" at bounding box center [565, 370] width 90 height 48
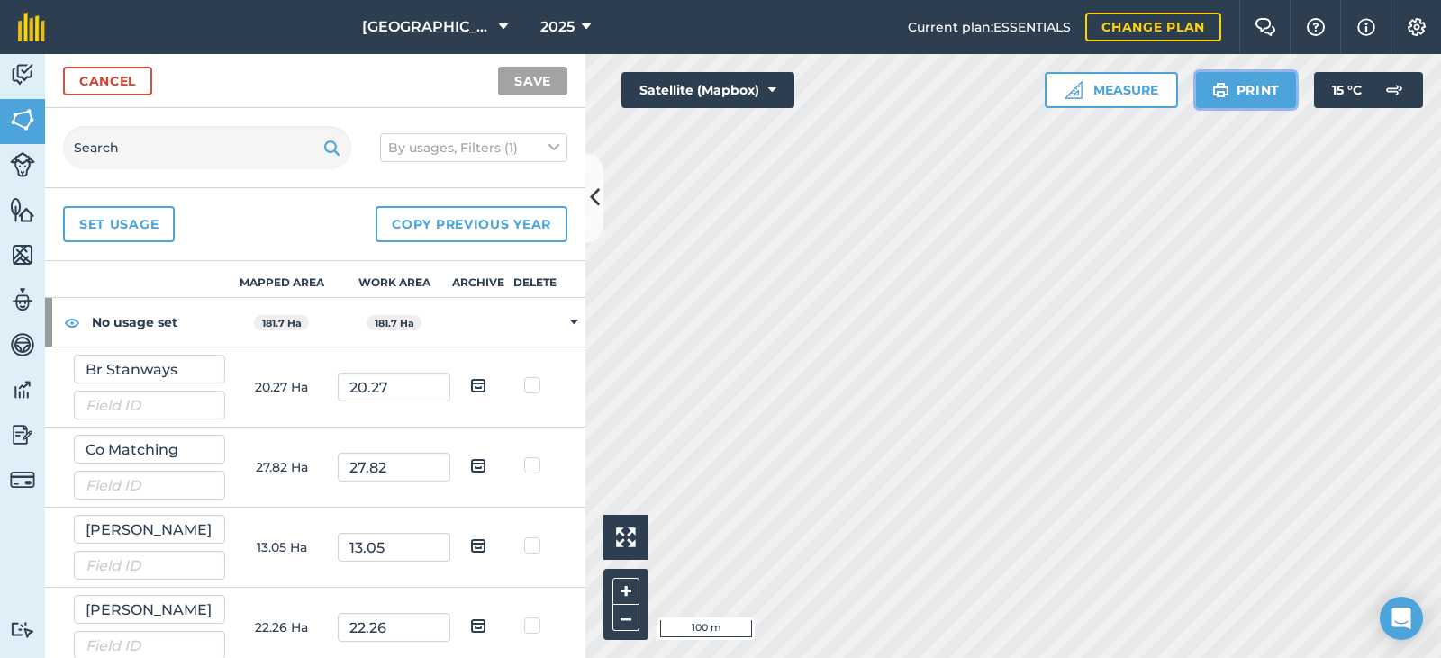
click at [1255, 88] on button "Print" at bounding box center [1246, 90] width 101 height 36
